Goal: Task Accomplishment & Management: Manage account settings

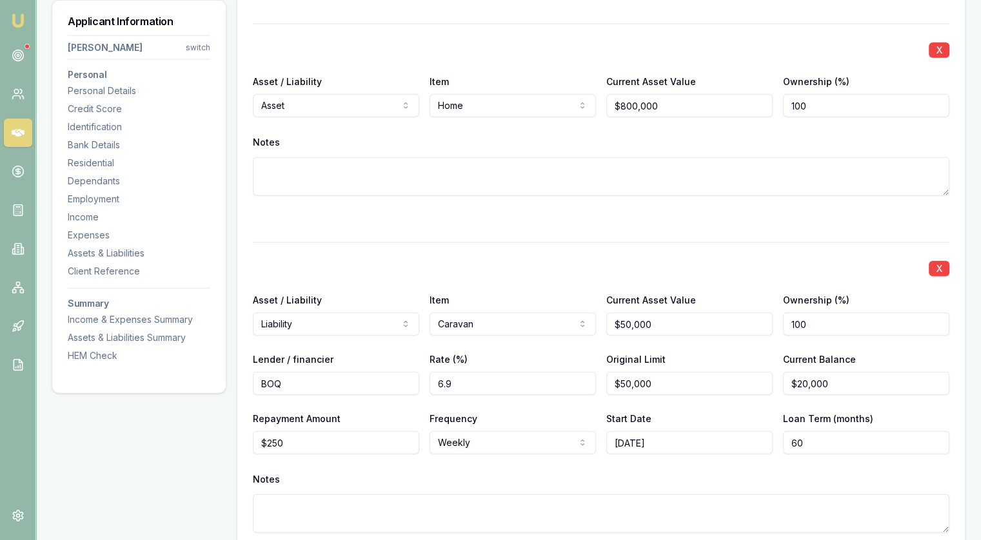
scroll to position [2901, 0]
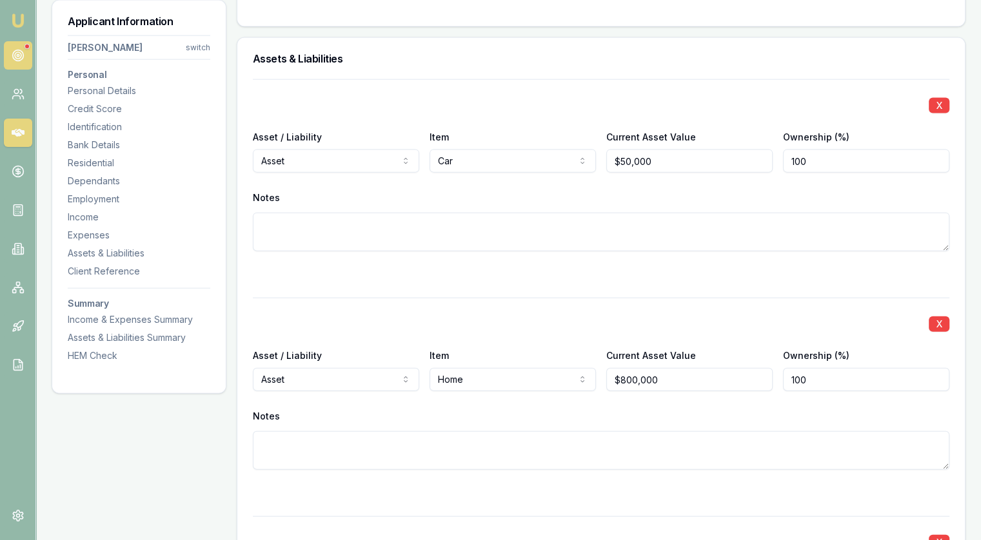
click at [15, 61] on icon at bounding box center [18, 55] width 13 height 13
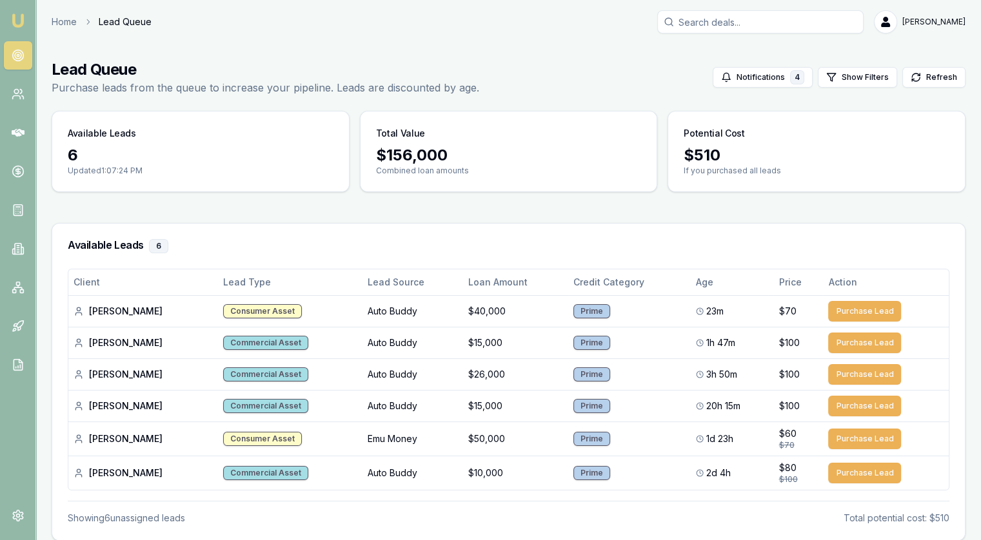
click at [16, 52] on circle at bounding box center [18, 55] width 6 height 6
